Goal: Information Seeking & Learning: Learn about a topic

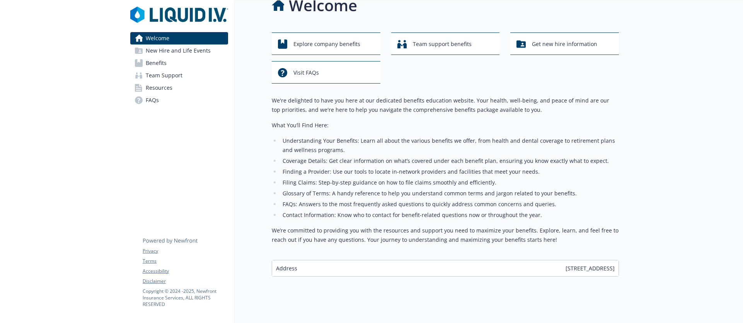
scroll to position [25, 0]
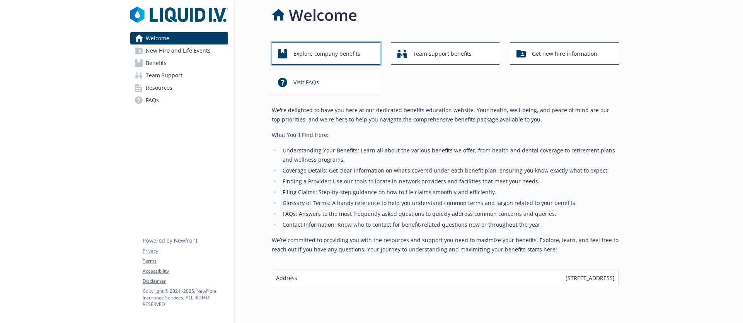
click at [327, 56] on span "Explore company benefits" at bounding box center [326, 53] width 67 height 15
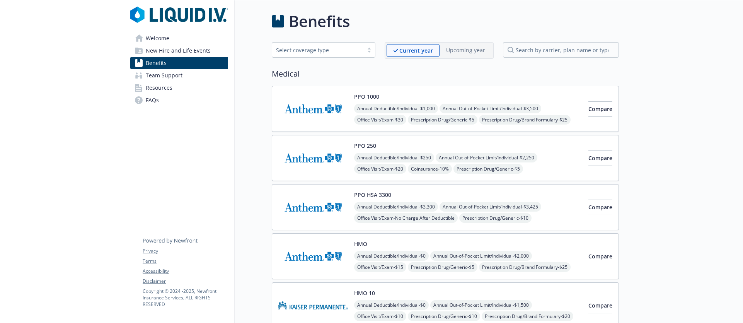
click at [149, 83] on span "Resources" at bounding box center [159, 88] width 27 height 12
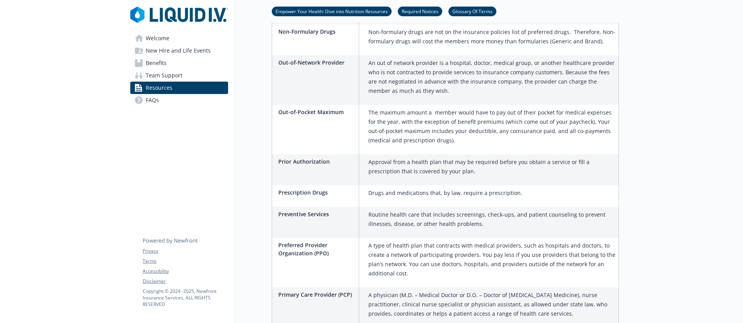
scroll to position [1246, 0]
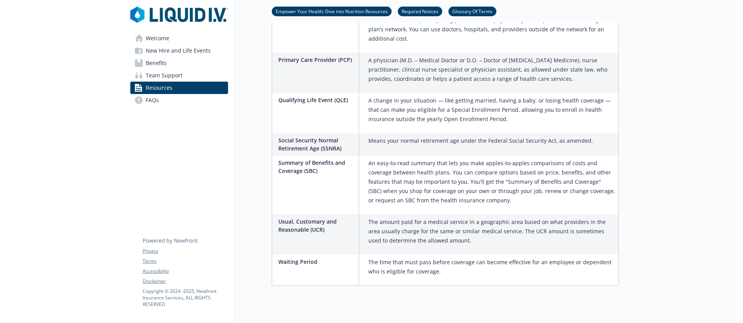
click at [171, 100] on link "FAQs" at bounding box center [179, 100] width 98 height 12
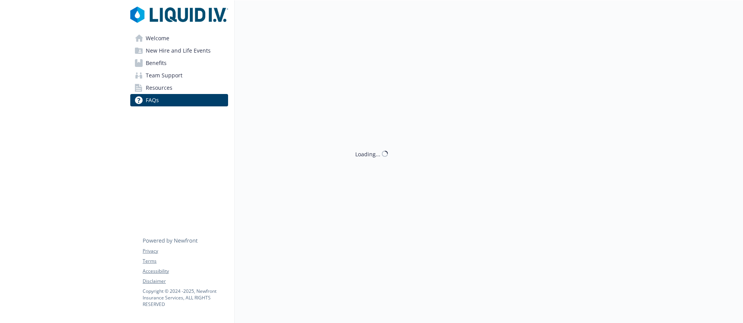
scroll to position [1246, 0]
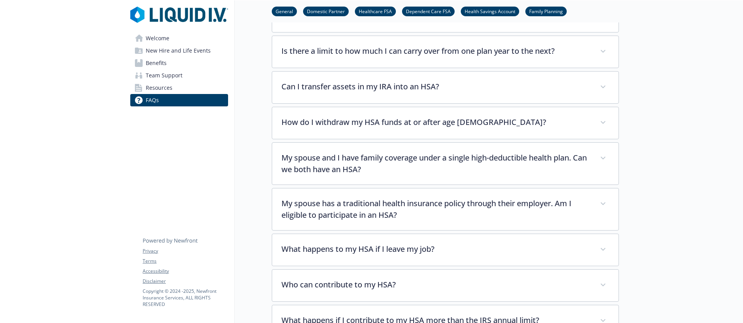
click at [164, 34] on span "Welcome" at bounding box center [158, 38] width 24 height 12
